Goal: Obtain resource: Download file/media

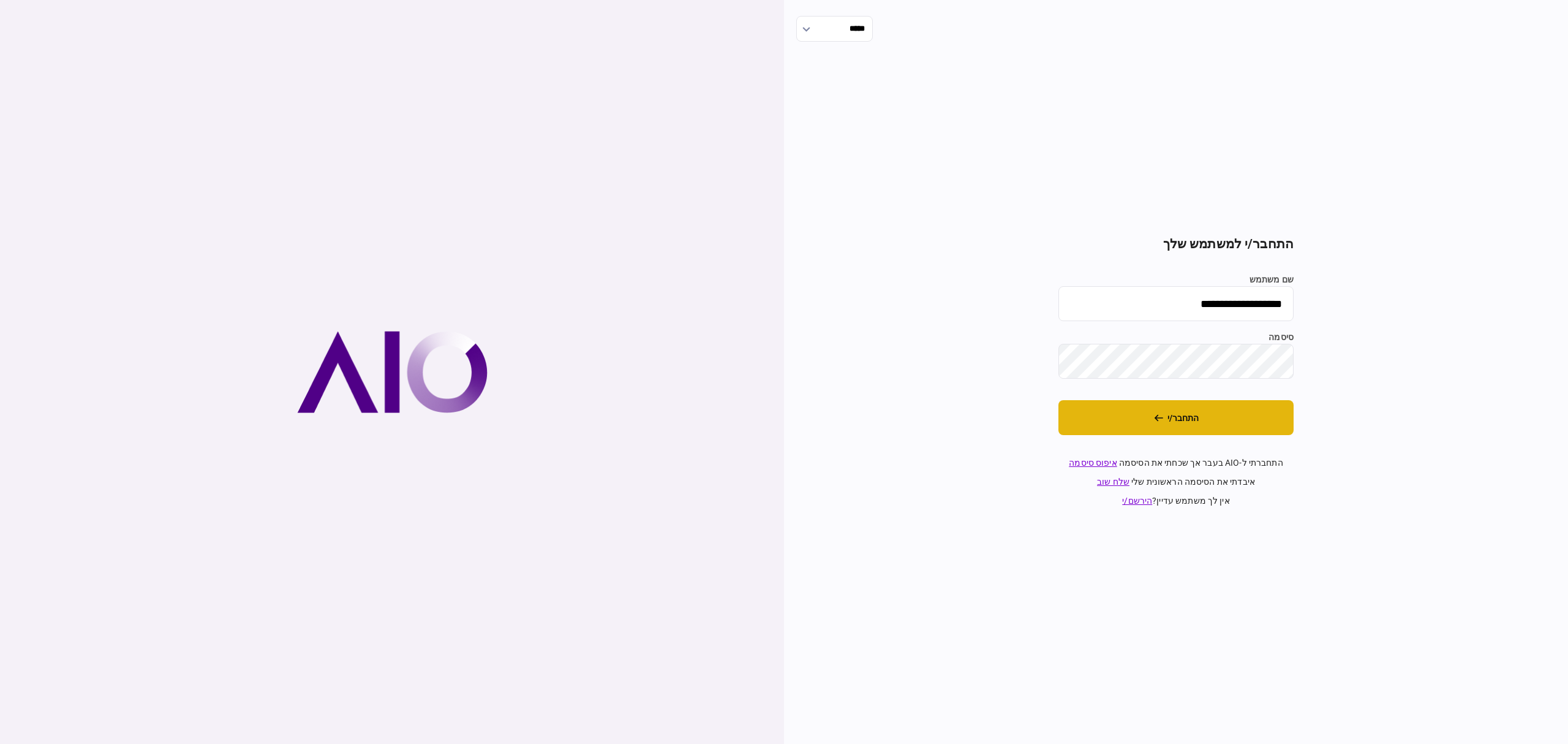
click at [1207, 412] on button "התחבר/י" at bounding box center [1176, 417] width 235 height 35
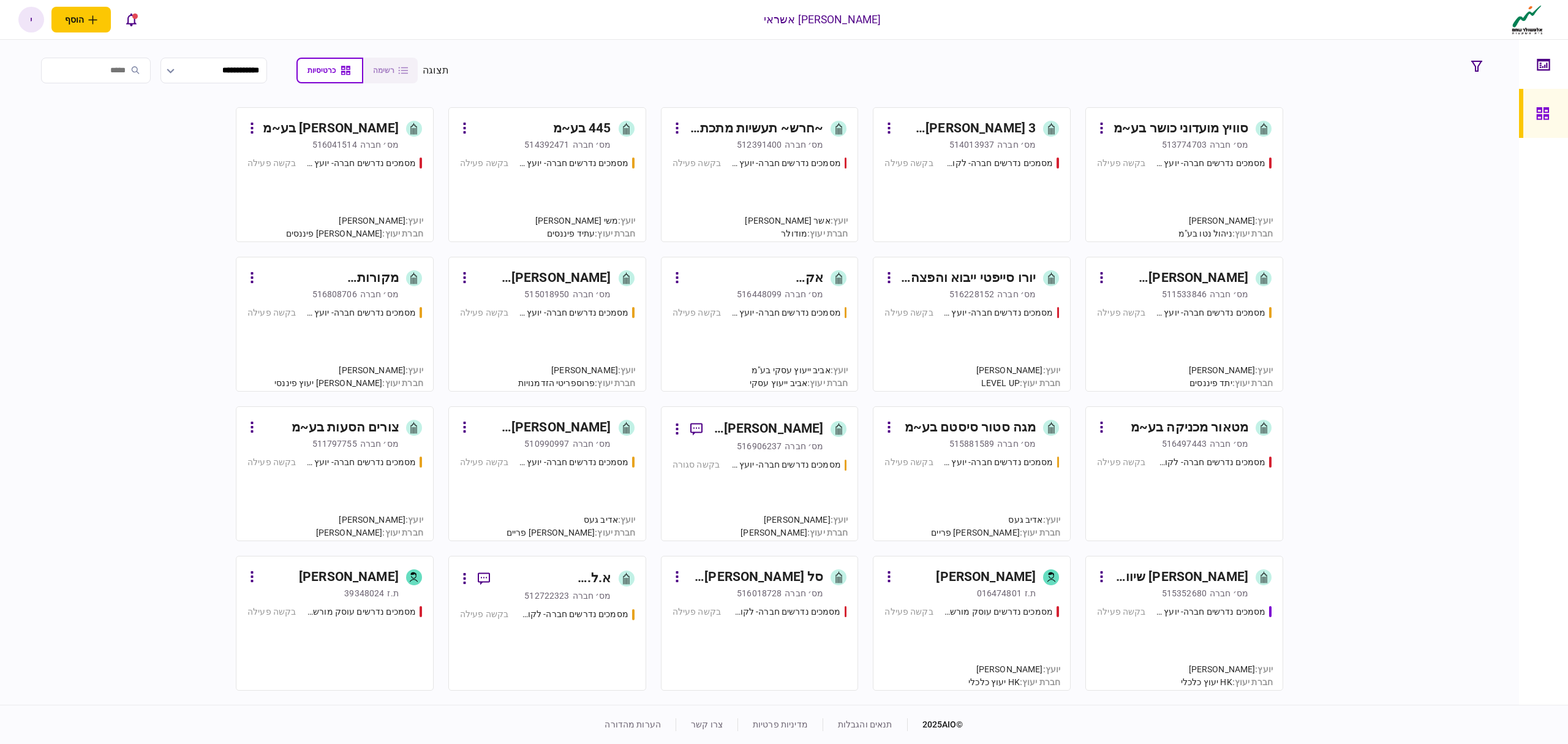
click at [151, 75] on input "search" at bounding box center [96, 70] width 110 height 26
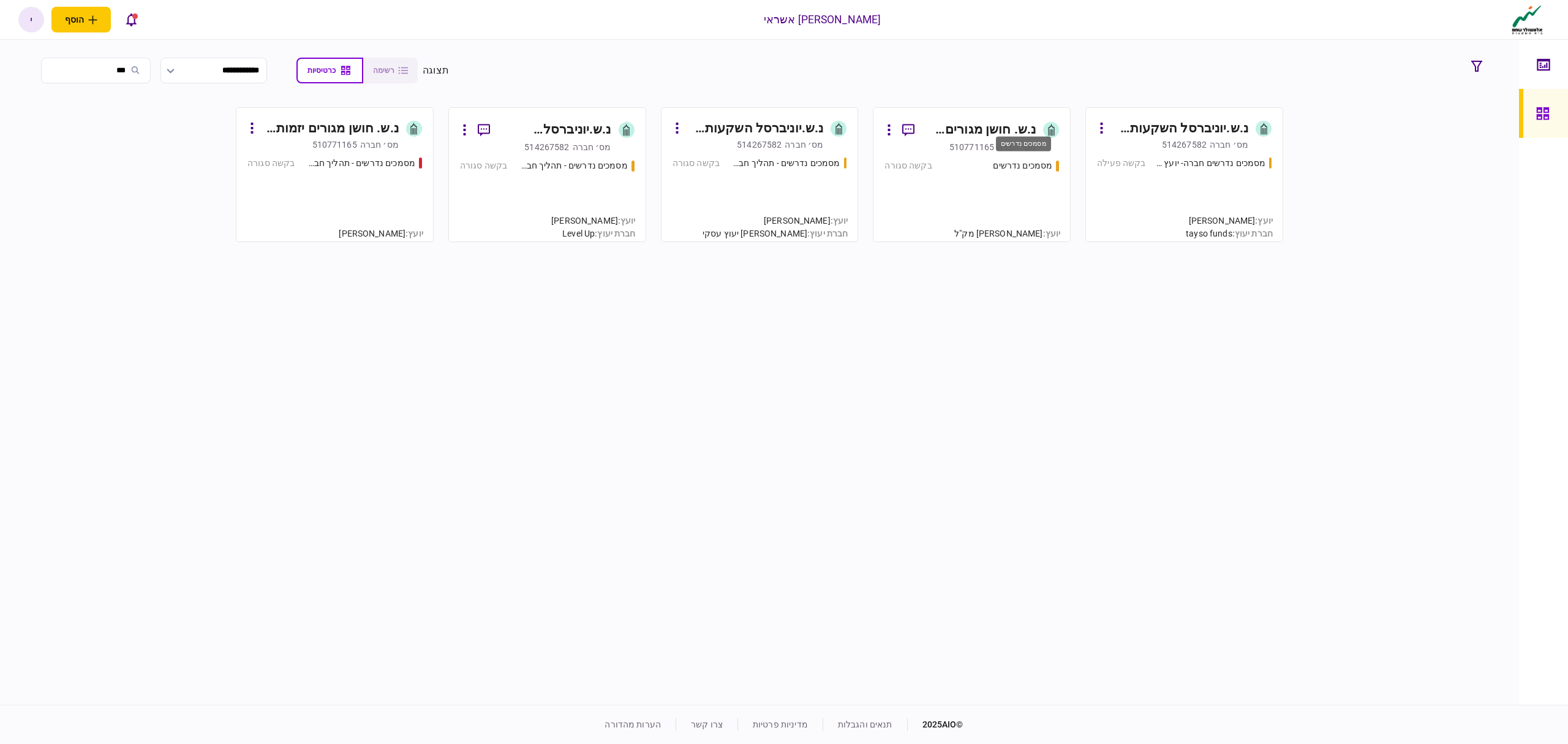
type input "***"
click at [1009, 160] on div "מסמכים נדרשים" at bounding box center [1023, 165] width 59 height 13
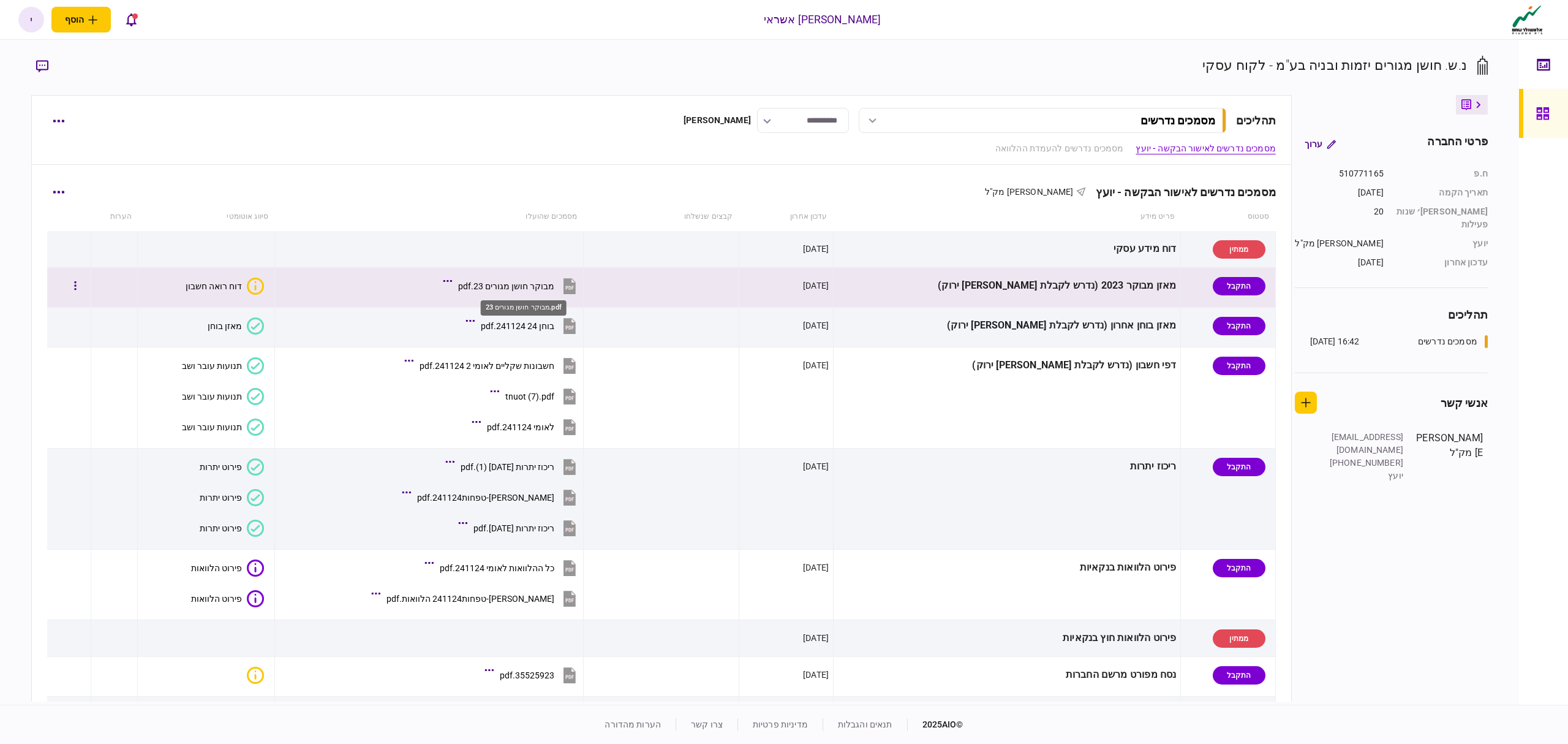
click at [546, 288] on div "מבוקר חושן מגורים 23.pdf" at bounding box center [507, 286] width 97 height 10
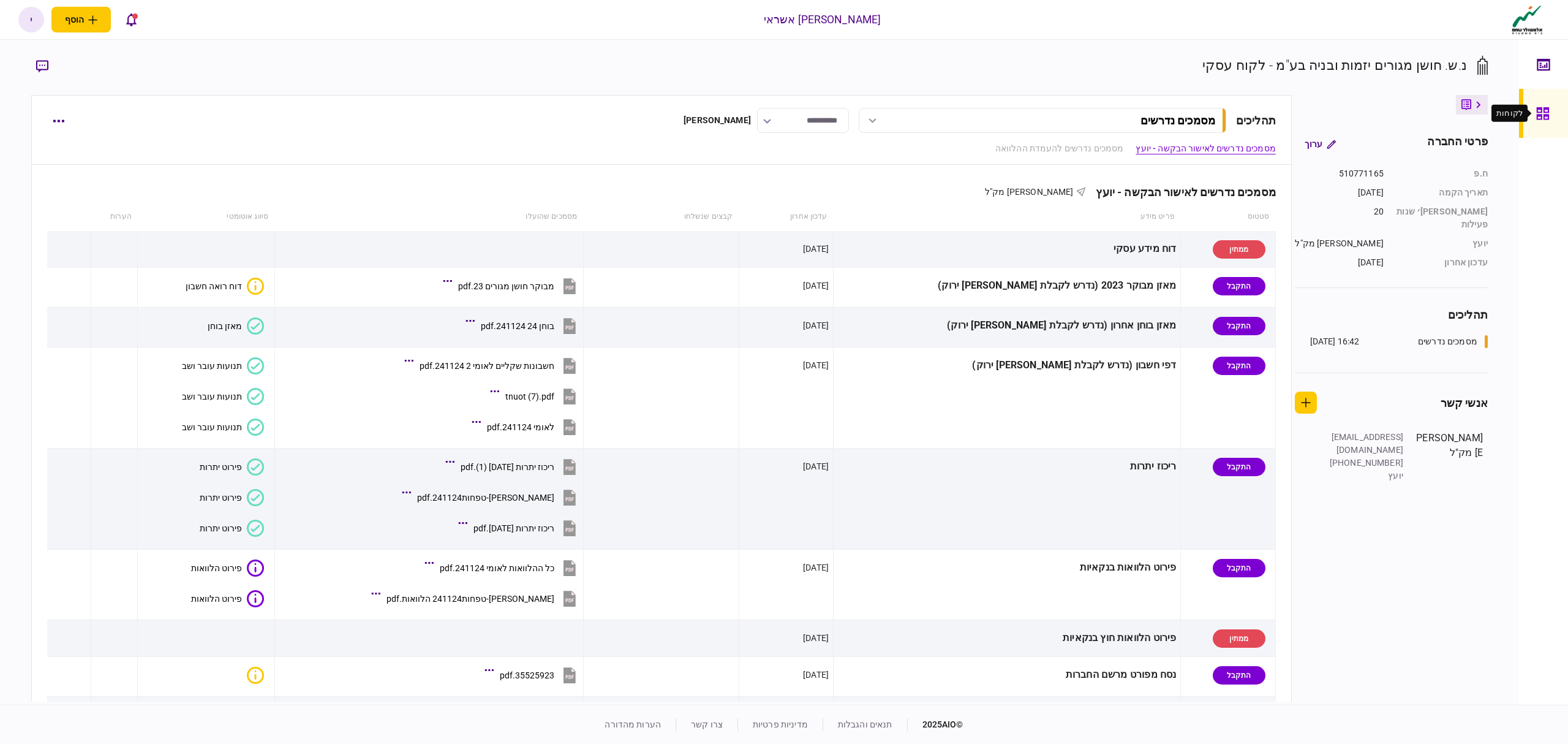
click at [1542, 109] on icon at bounding box center [1543, 114] width 13 height 14
